Goal: Task Accomplishment & Management: Use online tool/utility

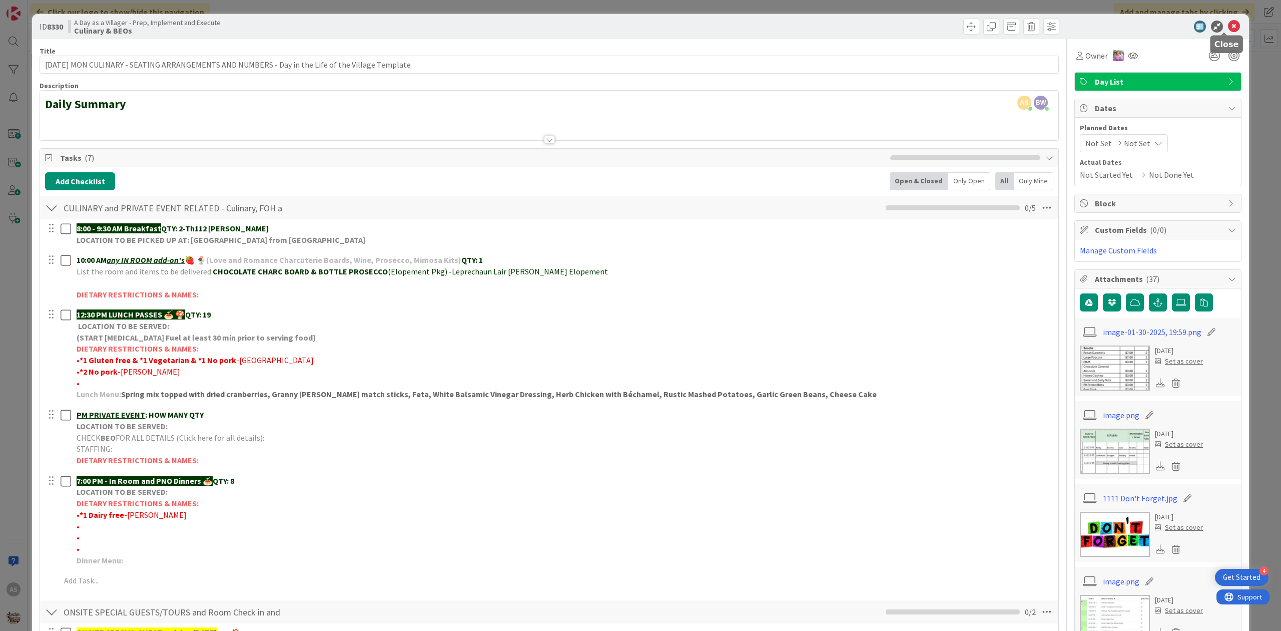
click at [1228, 26] on icon at bounding box center [1234, 27] width 12 height 12
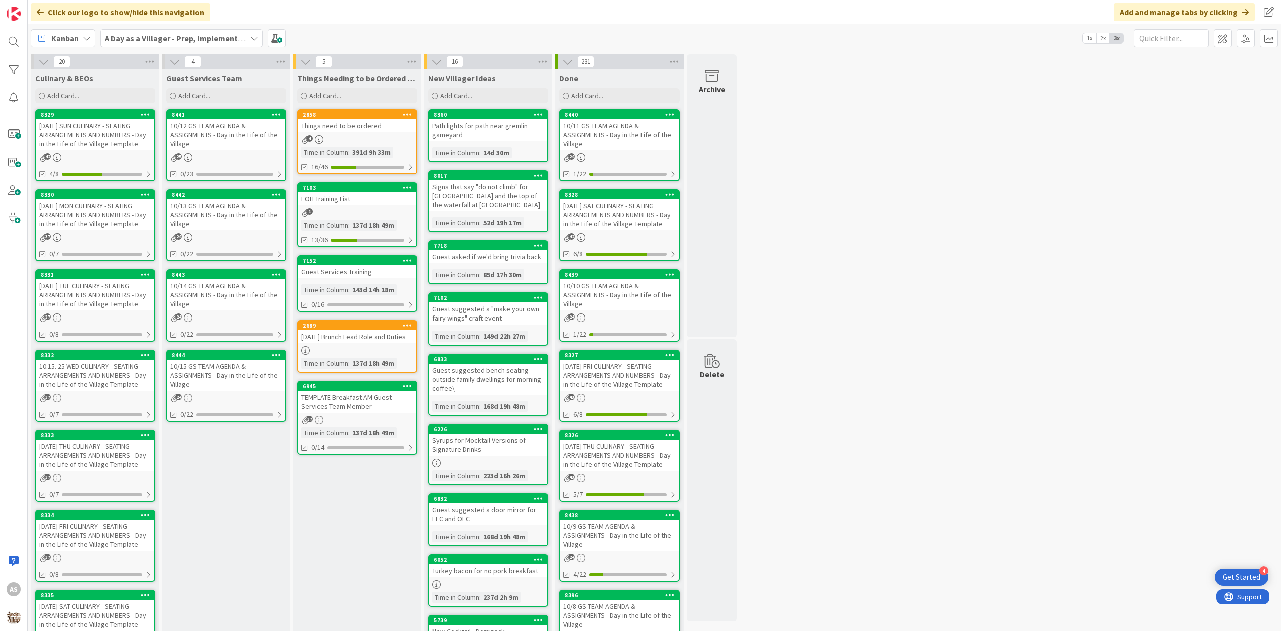
click at [190, 149] on div "10/12 GS TEAM AGENDA & ASSIGNMENTS - Day in the Life of the Village" at bounding box center [226, 134] width 118 height 31
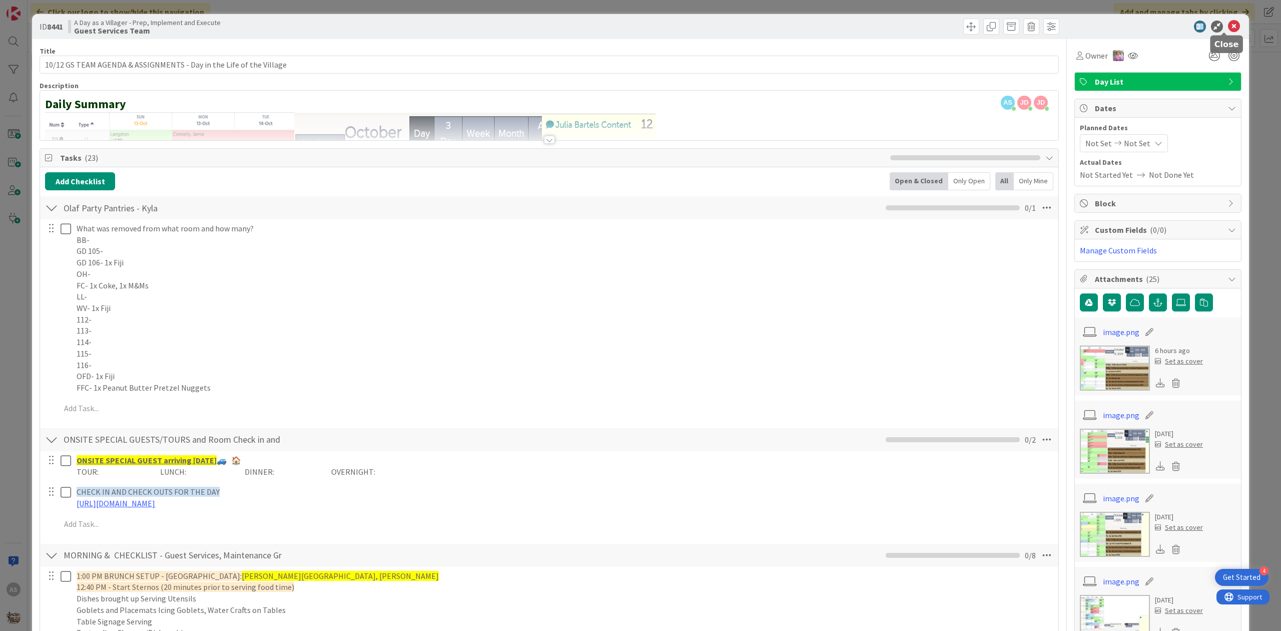
click at [1228, 27] on icon at bounding box center [1234, 27] width 12 height 12
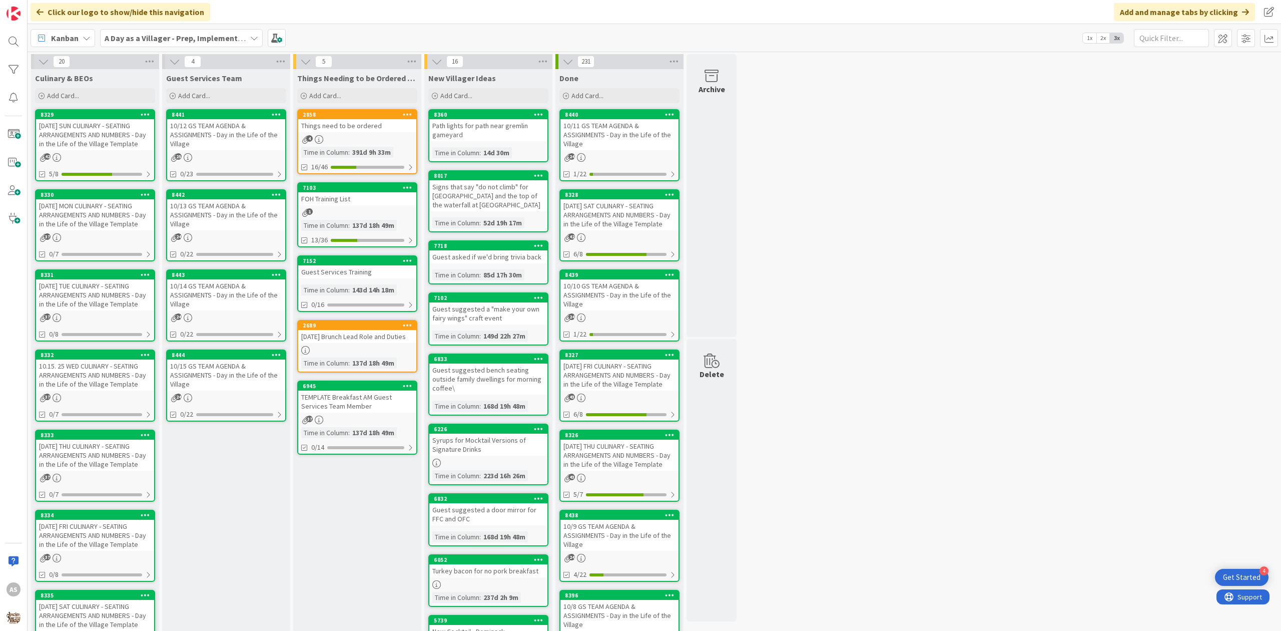
click at [203, 129] on div "10/12 GS TEAM AGENDA & ASSIGNMENTS - Day in the Life of the Village" at bounding box center [226, 134] width 118 height 31
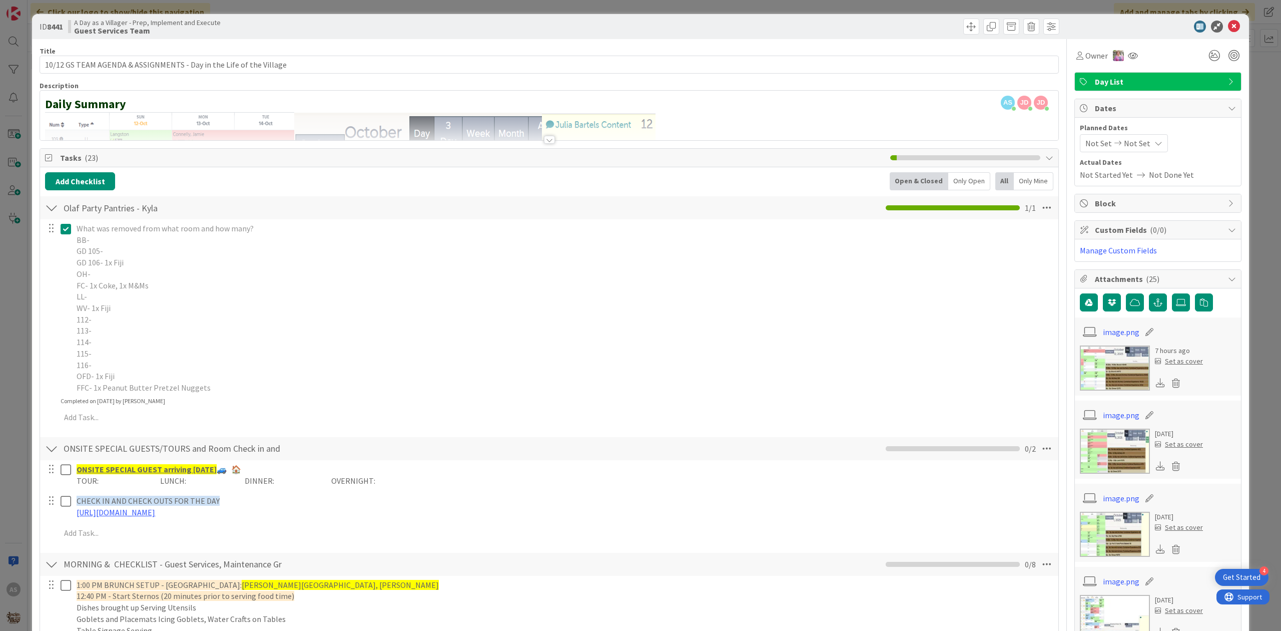
drag, startPoint x: 67, startPoint y: 231, endPoint x: 75, endPoint y: 239, distance: 11.0
click at [67, 231] on icon at bounding box center [66, 229] width 11 height 12
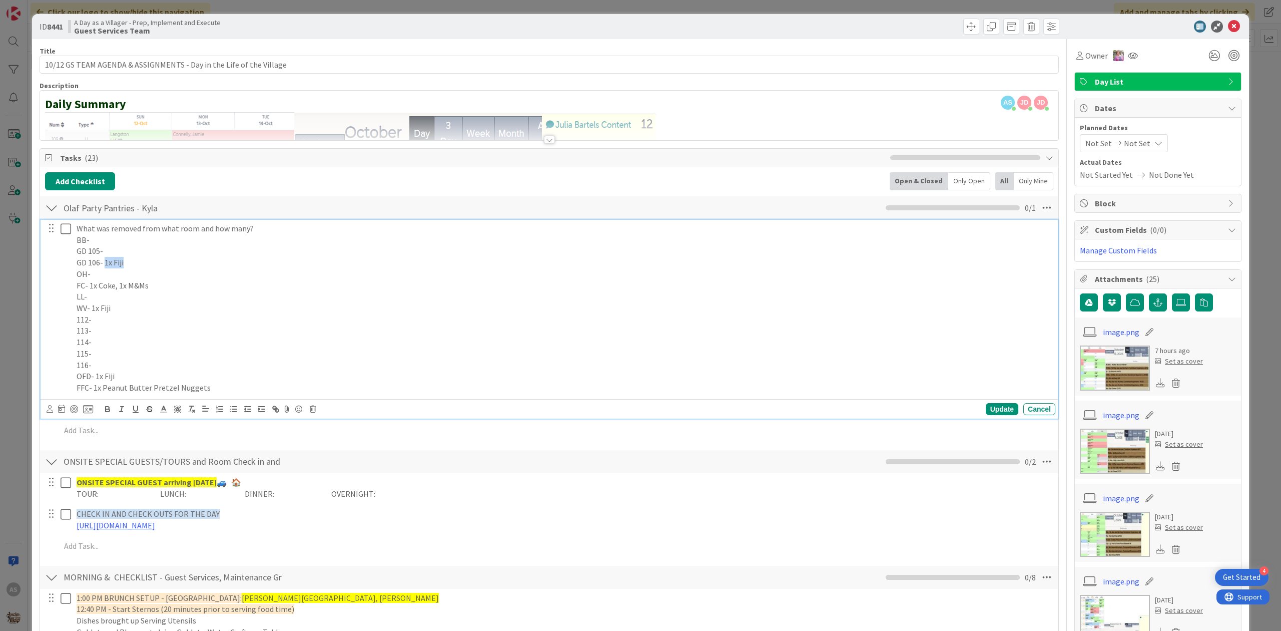
drag, startPoint x: 132, startPoint y: 263, endPoint x: 104, endPoint y: 263, distance: 28.0
click at [104, 263] on p "GD 106- 1x Fiji" at bounding box center [564, 263] width 975 height 12
copy p "1x Fiji"
click at [200, 291] on p "FC- 1x Coke, 1x M&Ms" at bounding box center [564, 286] width 975 height 12
drag, startPoint x: 157, startPoint y: 291, endPoint x: 90, endPoint y: 291, distance: 67.1
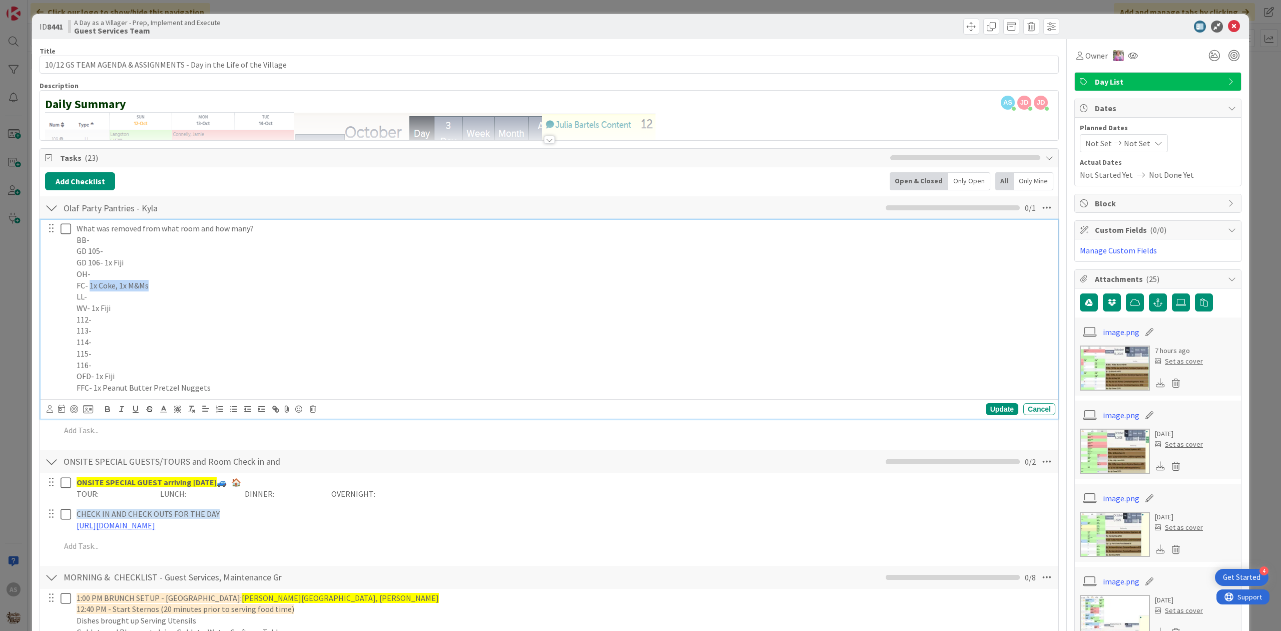
click at [90, 291] on p "FC- 1x Coke, 1x M&Ms" at bounding box center [564, 286] width 975 height 12
copy p "1x Coke, 1x M&Ms"
click at [185, 347] on p "114-" at bounding box center [564, 342] width 975 height 12
drag, startPoint x: 116, startPoint y: 310, endPoint x: 93, endPoint y: 305, distance: 24.0
click at [93, 305] on p "WV- 1x Fiji" at bounding box center [564, 308] width 975 height 12
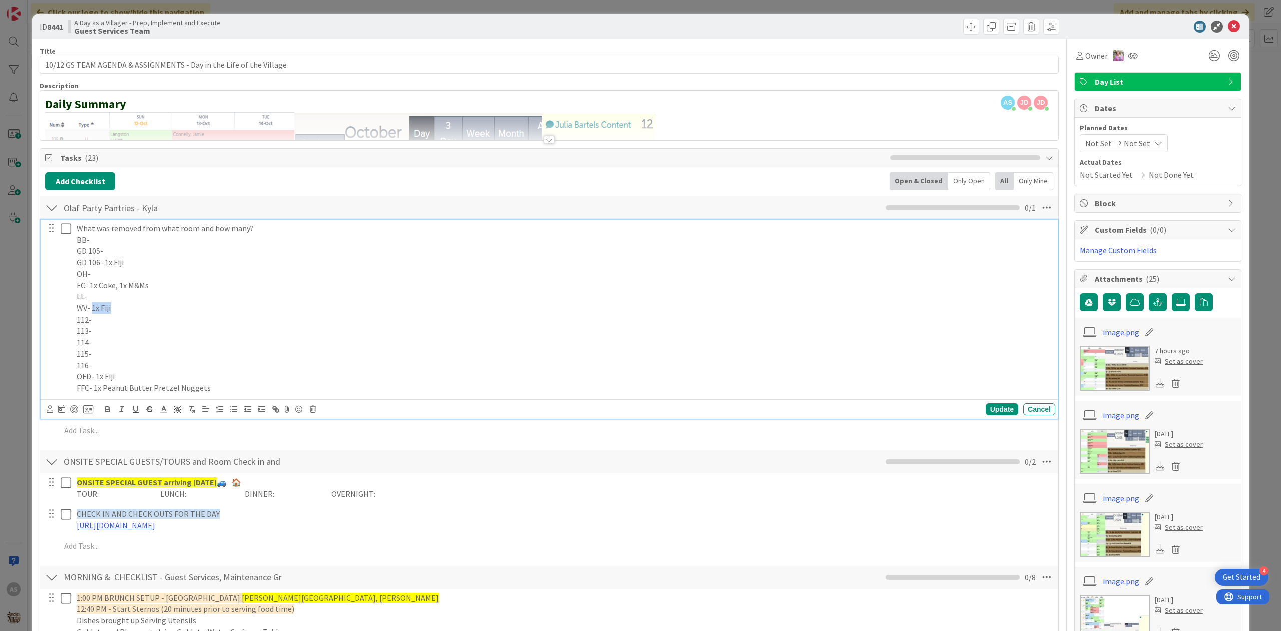
copy p "1x Fiji"
click at [123, 372] on p "OFD- 1x Fiji" at bounding box center [564, 376] width 975 height 12
drag, startPoint x: 127, startPoint y: 379, endPoint x: 97, endPoint y: 381, distance: 30.6
click at [95, 381] on p "OFD- 1x Fiji" at bounding box center [564, 376] width 975 height 12
copy p "1x Fiji"
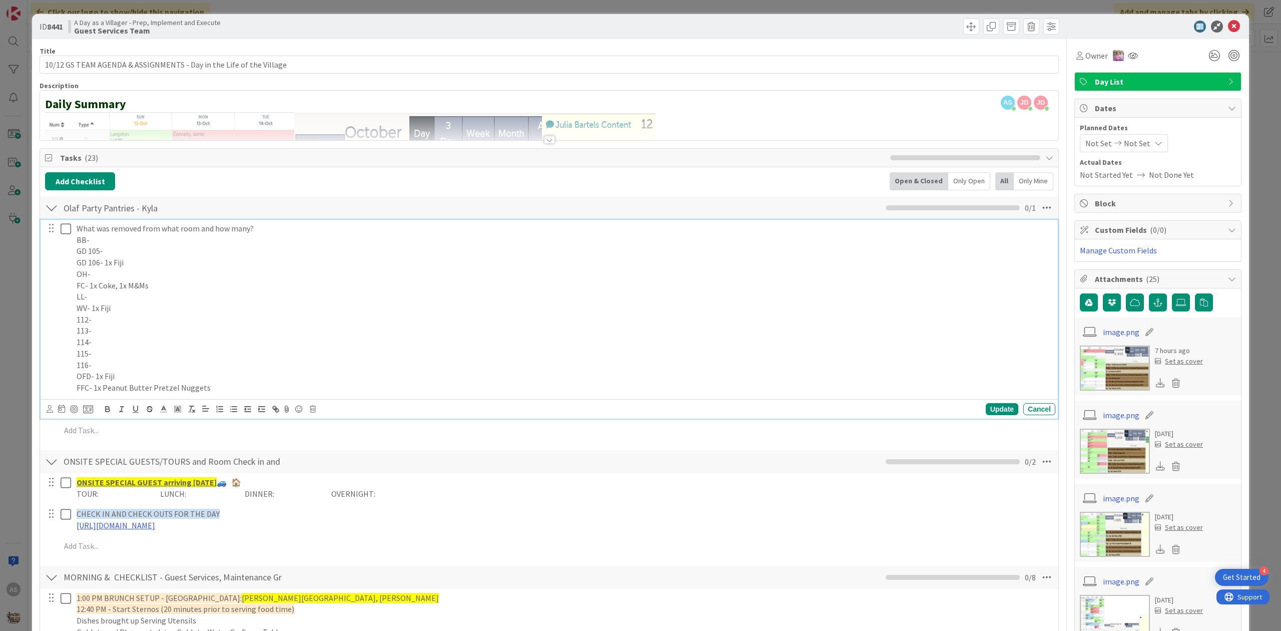
click at [219, 393] on p "FFC- 1x Peanut Butter Pretzel Nuggets" at bounding box center [564, 388] width 975 height 12
drag, startPoint x: 214, startPoint y: 388, endPoint x: 94, endPoint y: 397, distance: 120.4
click at [94, 396] on div "What was removed from what room and how many? BB- GD 105- GD 106- 1x Fiji OH- F…" at bounding box center [564, 308] width 983 height 177
copy p "1x Peanut Butter Pretzel Nuggets"
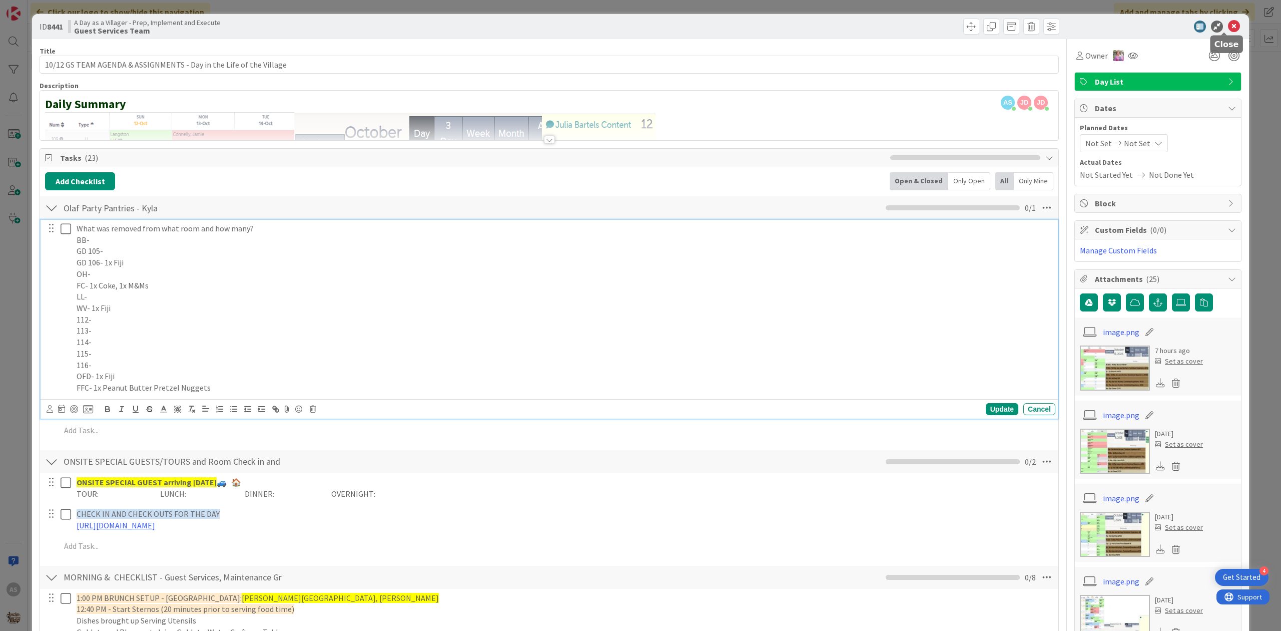
click at [1228, 26] on icon at bounding box center [1234, 27] width 12 height 12
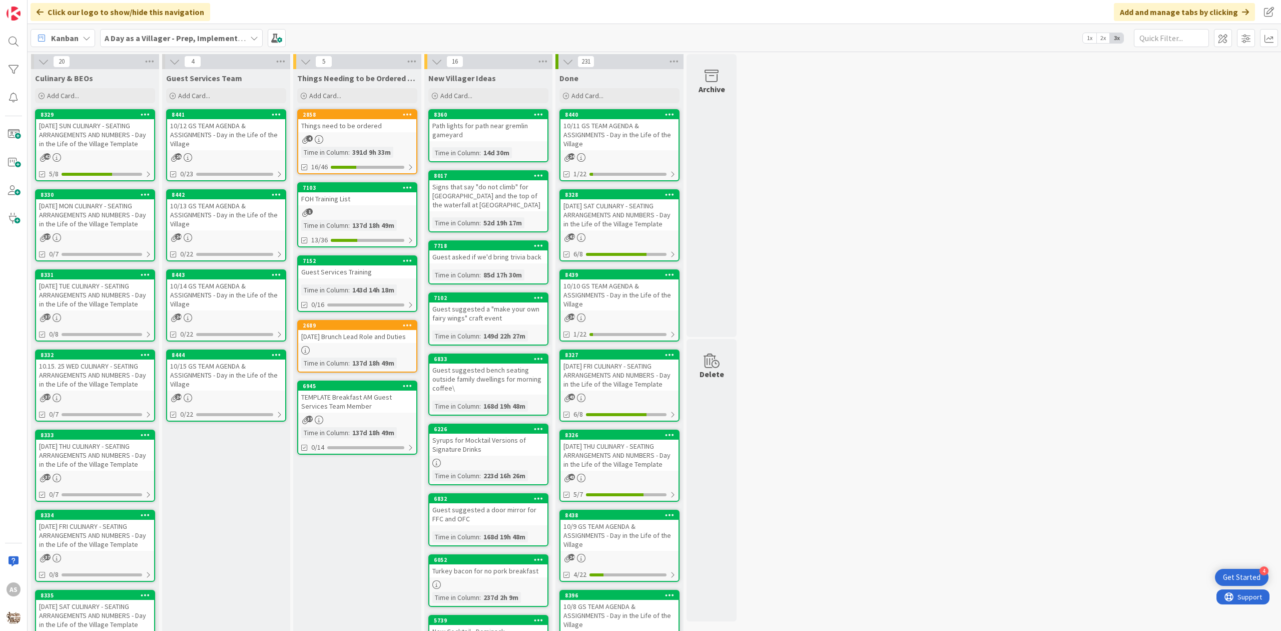
click at [203, 132] on div "10/12 GS TEAM AGENDA & ASSIGNMENTS - Day in the Life of the Village" at bounding box center [226, 134] width 118 height 31
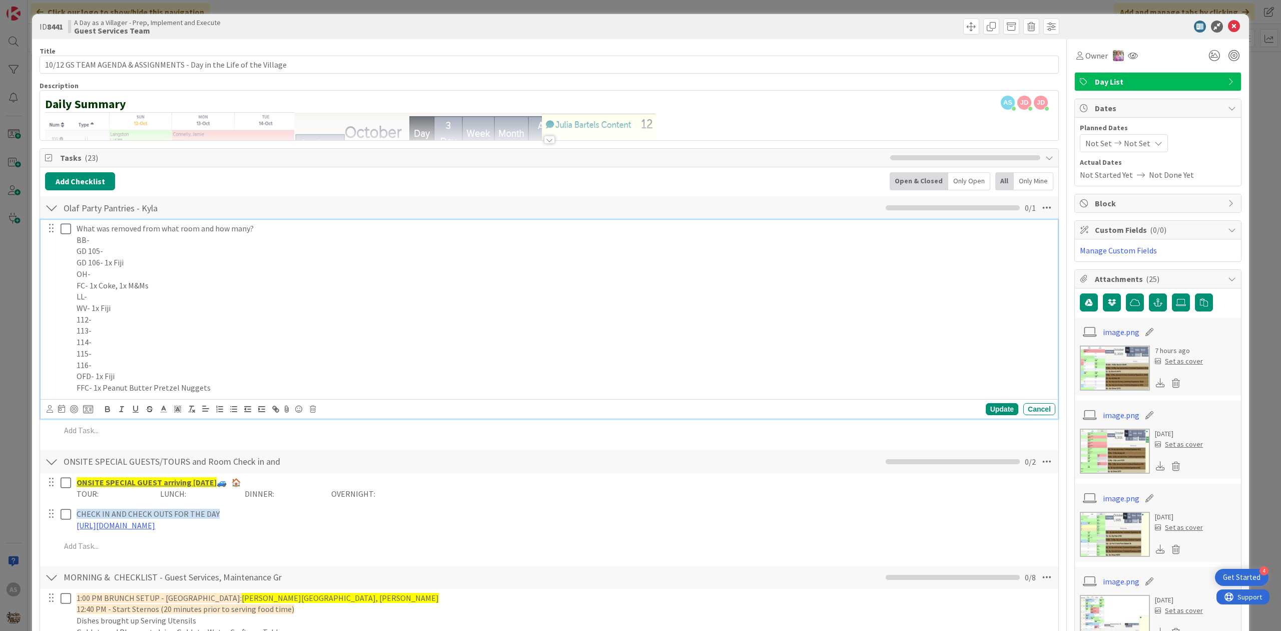
click at [65, 230] on icon at bounding box center [66, 229] width 11 height 12
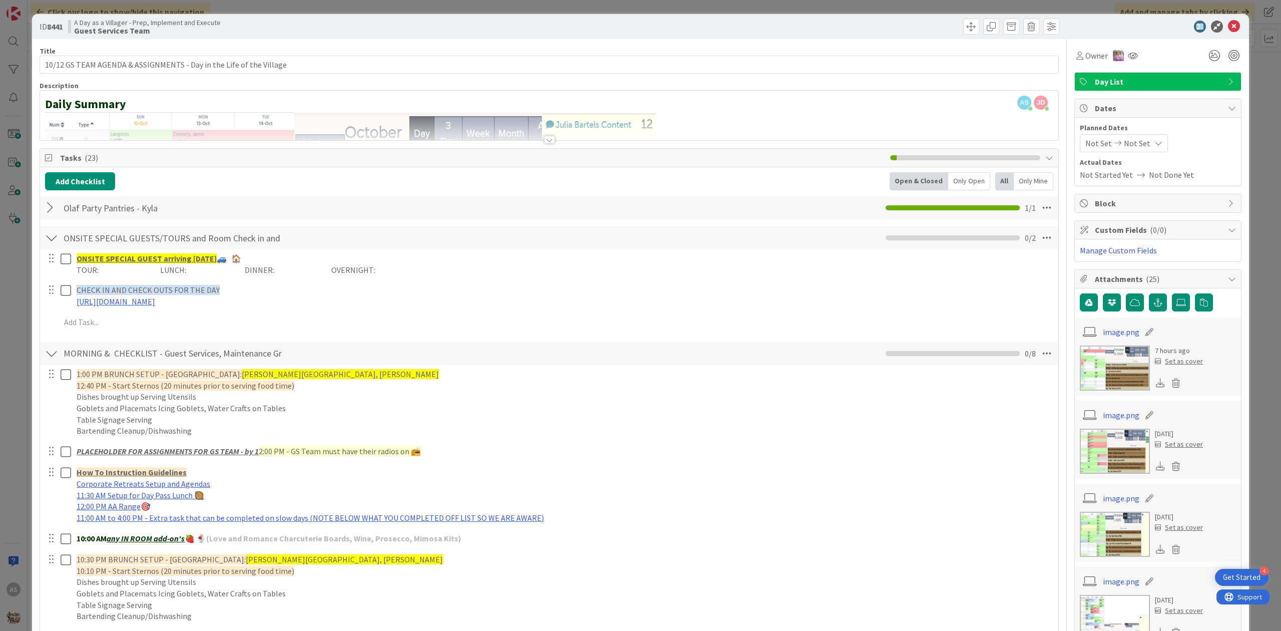
click at [53, 206] on div at bounding box center [51, 208] width 13 height 18
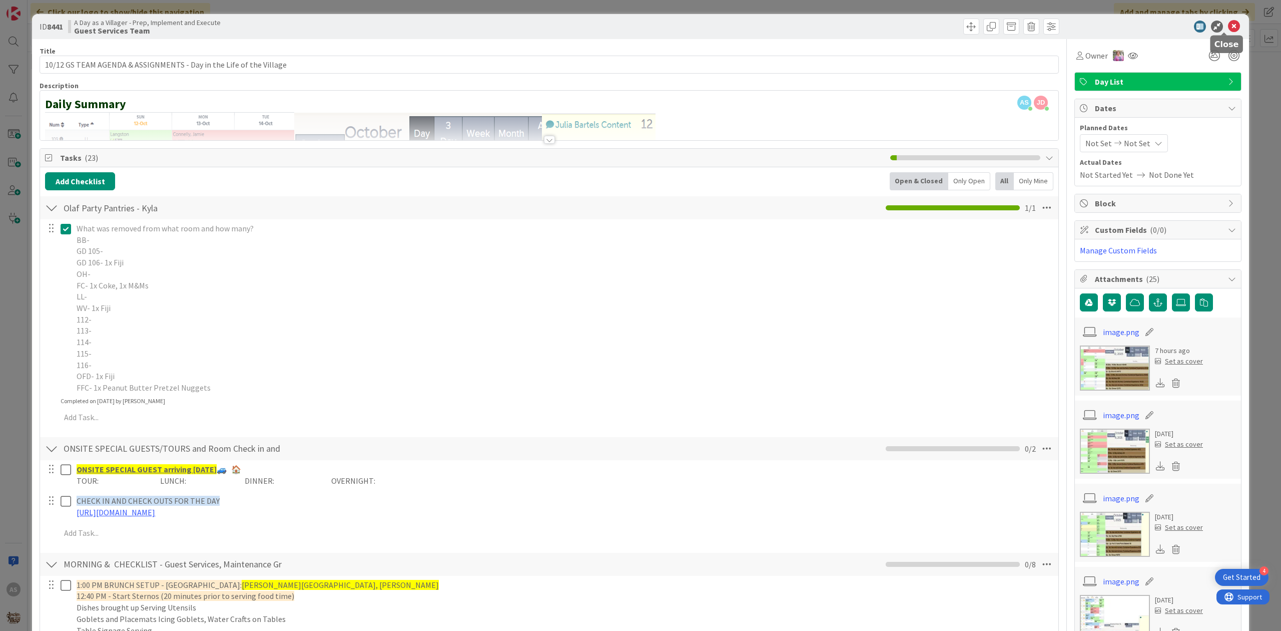
click at [1228, 25] on icon at bounding box center [1234, 27] width 12 height 12
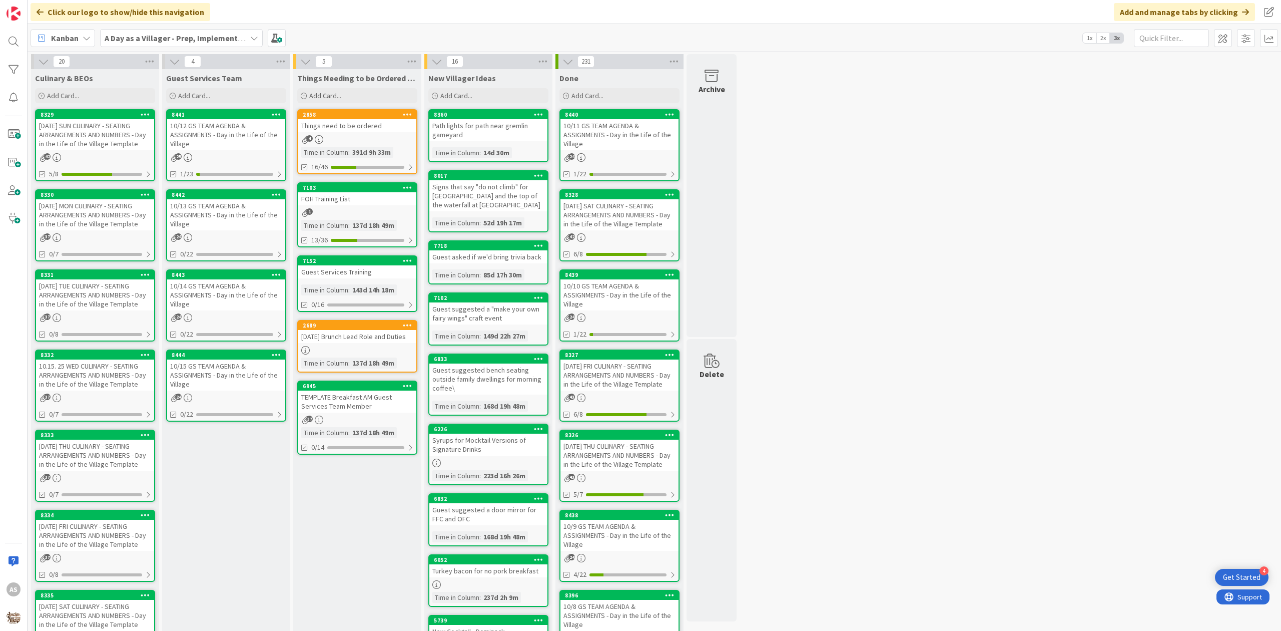
click at [211, 149] on div "10/12 GS TEAM AGENDA & ASSIGNMENTS - Day in the Life of the Village" at bounding box center [226, 134] width 118 height 31
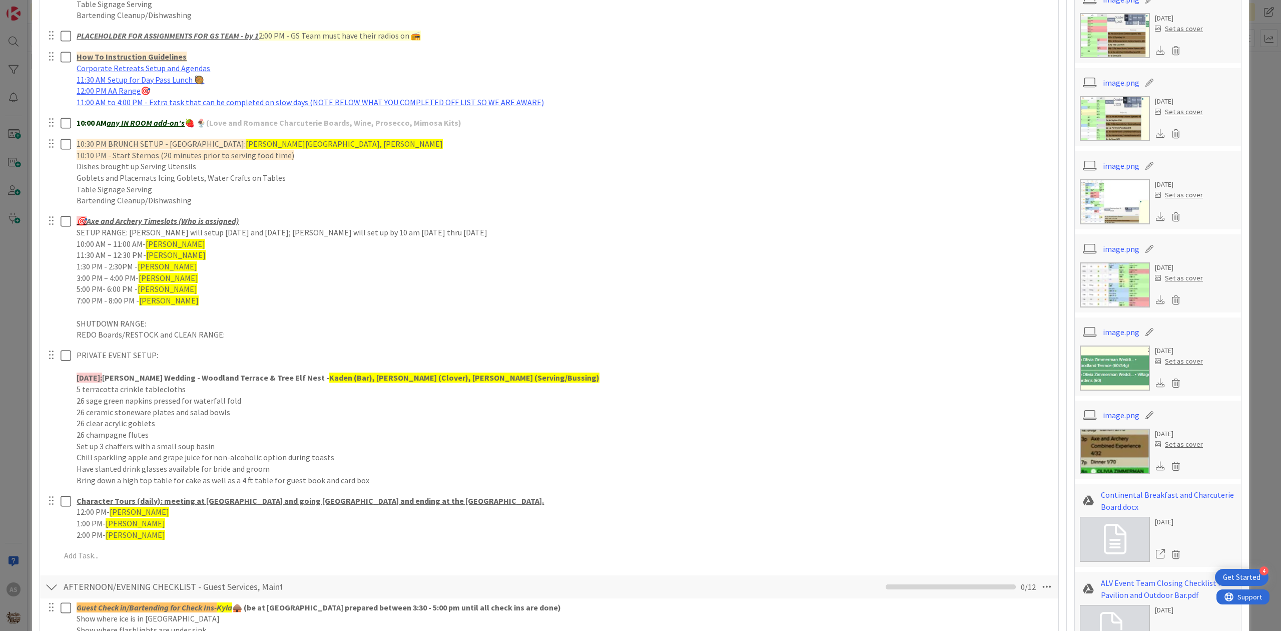
scroll to position [400, 0]
